Goal: Task Accomplishment & Management: Manage account settings

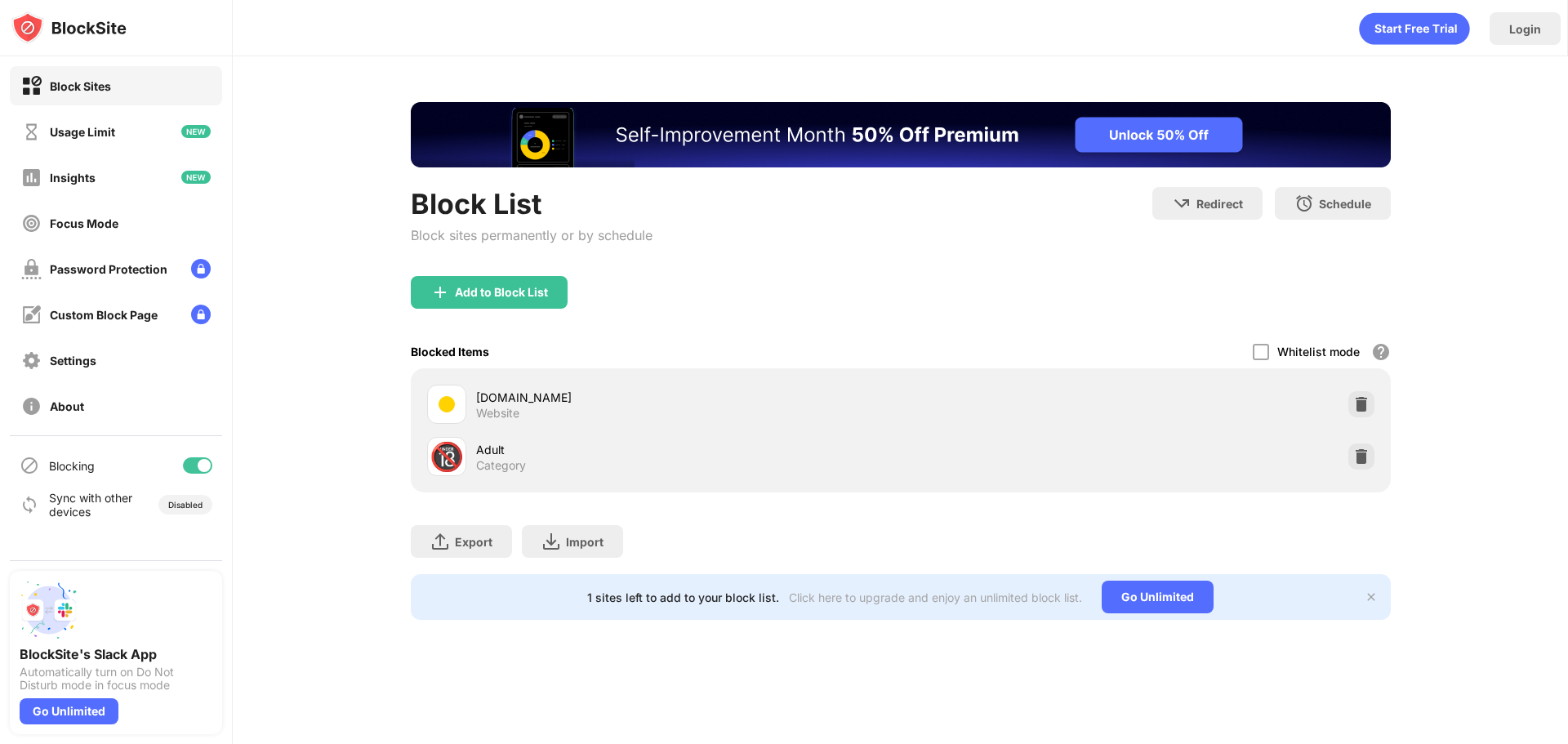
click at [206, 464] on div at bounding box center [204, 466] width 13 height 13
click at [198, 454] on div "Blocking" at bounding box center [116, 466] width 213 height 40
click at [203, 467] on div at bounding box center [198, 466] width 30 height 16
